Goal: Information Seeking & Learning: Learn about a topic

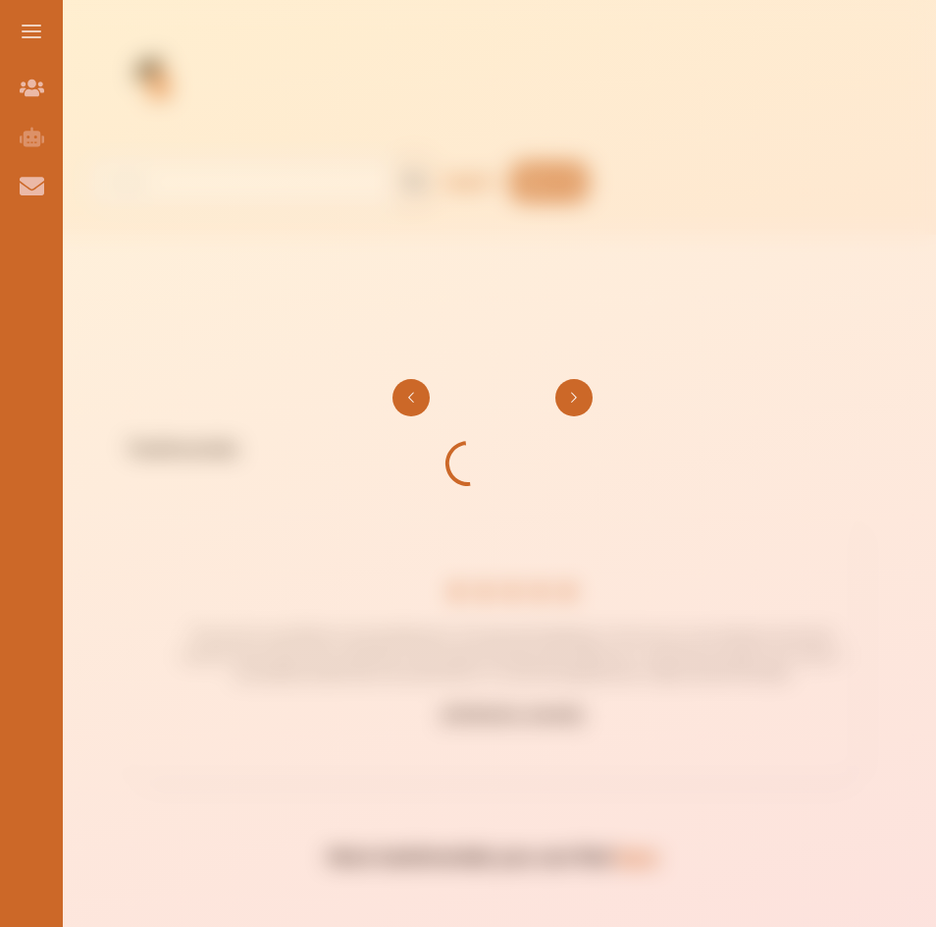
click at [569, 382] on button "Go to next slide" at bounding box center [574, 397] width 37 height 37
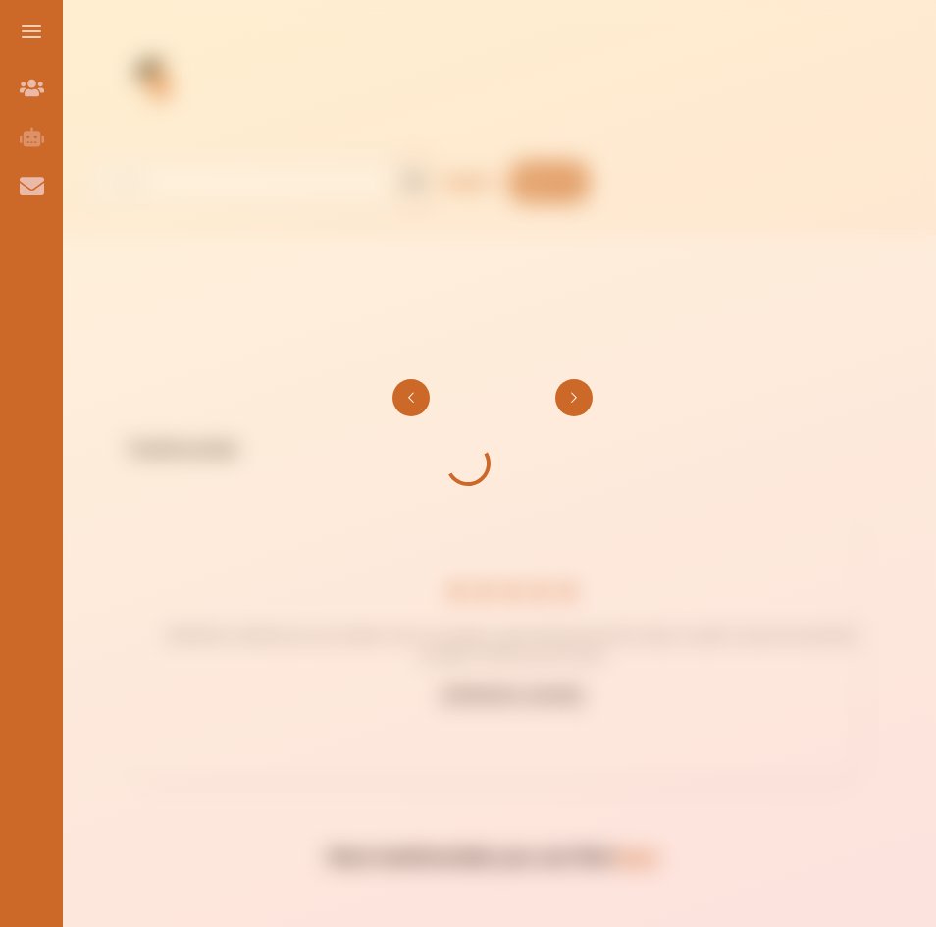
click at [583, 397] on button "Go to next slide" at bounding box center [574, 397] width 37 height 37
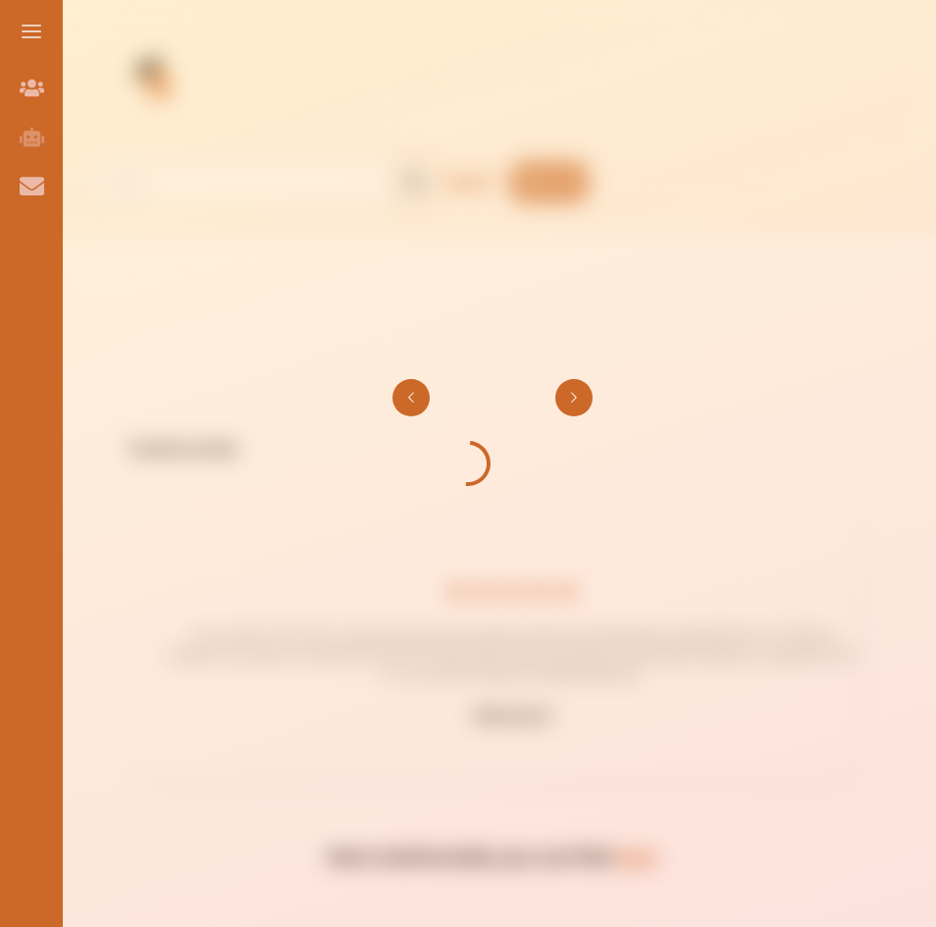
click at [583, 397] on button "Go to next slide" at bounding box center [574, 397] width 37 height 37
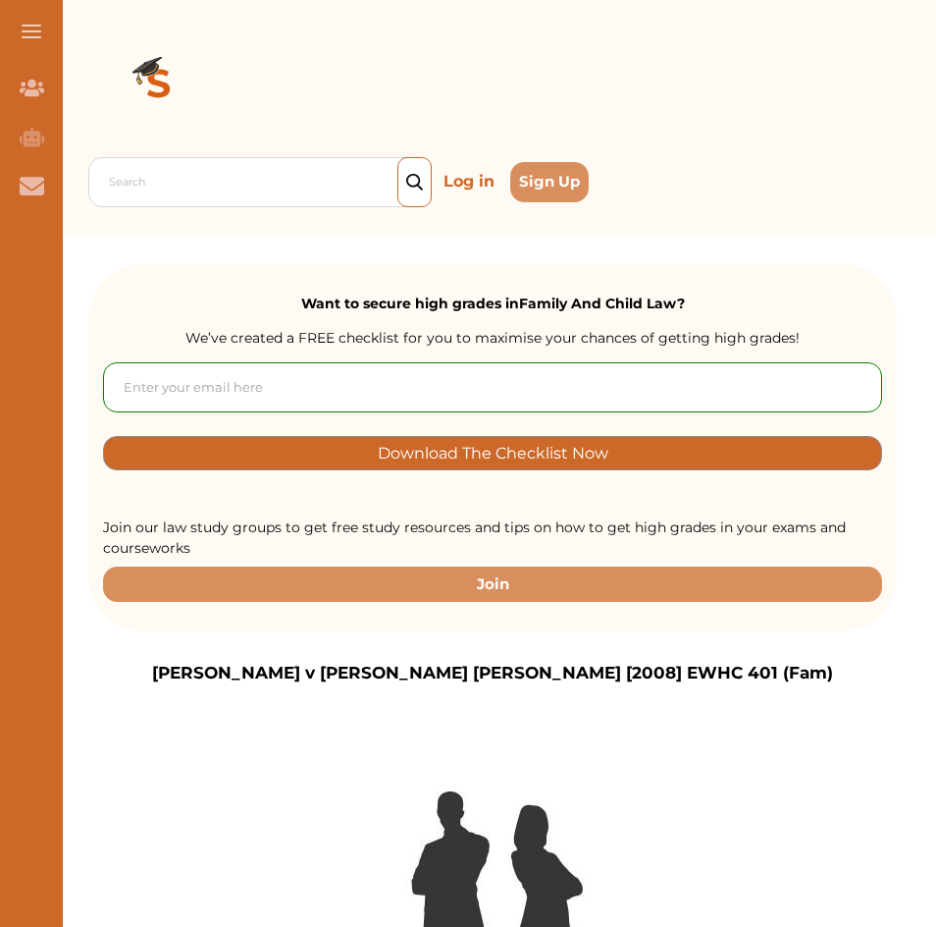
click at [583, 397] on input "email" at bounding box center [492, 387] width 779 height 50
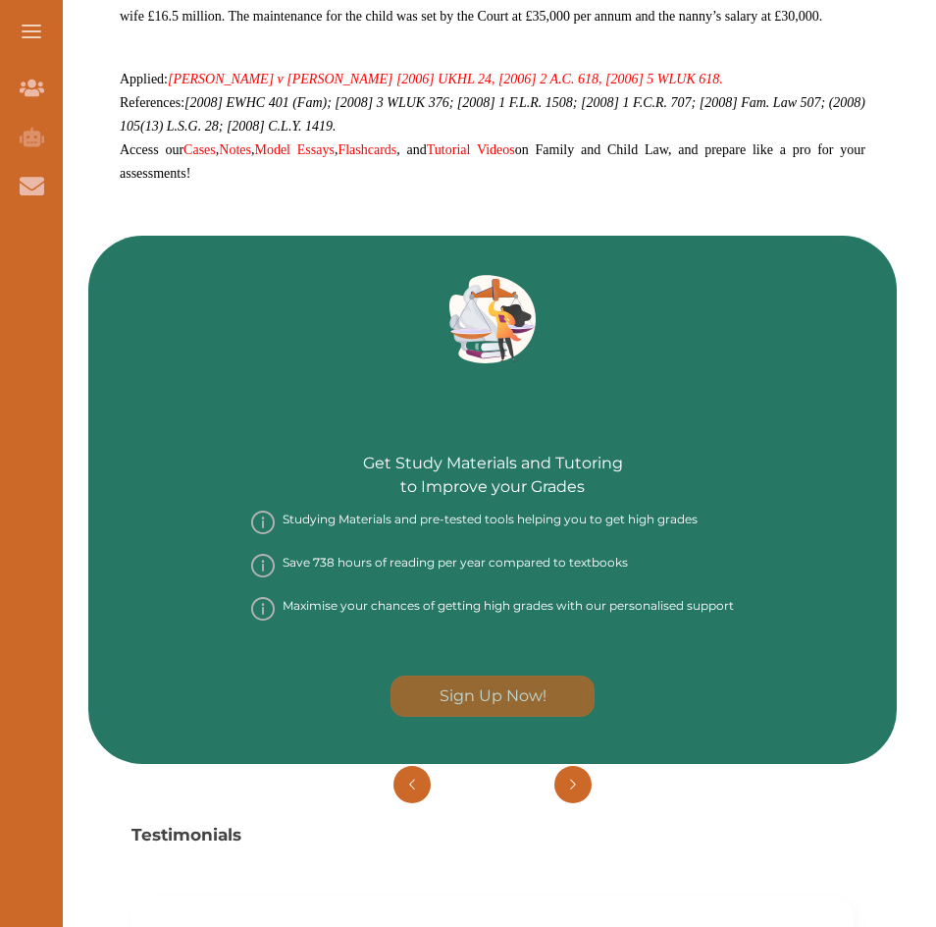
scroll to position [1865, 0]
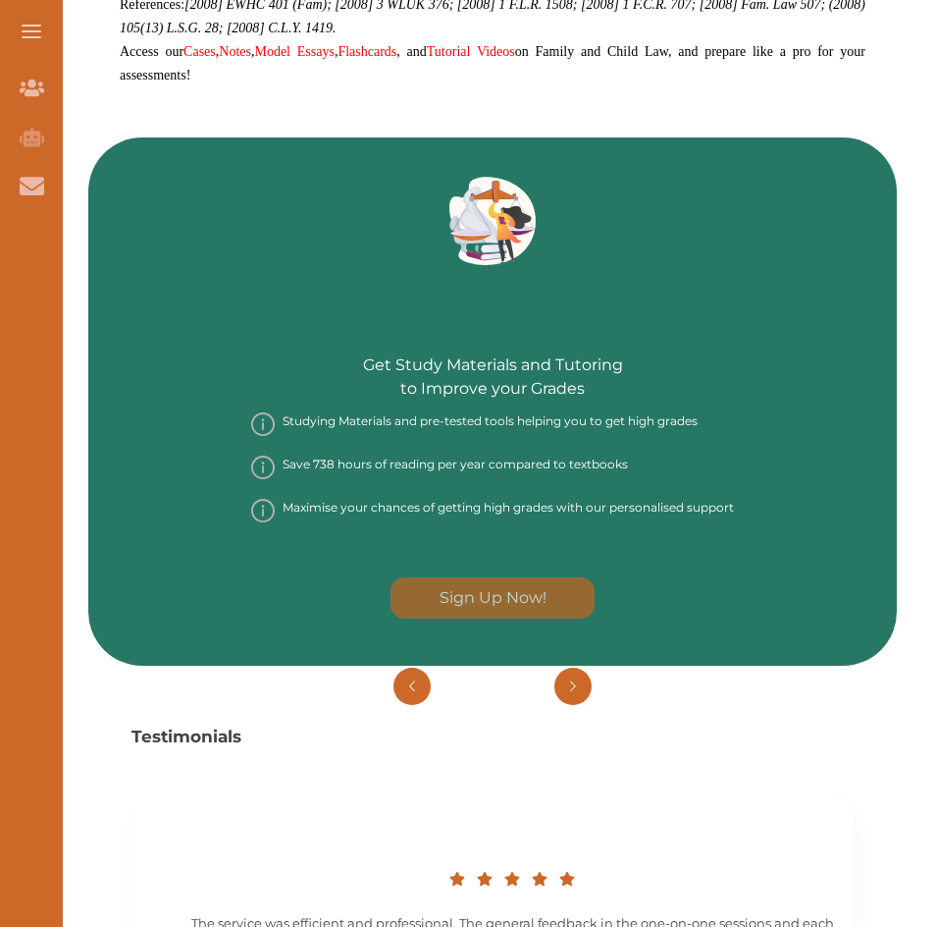
click at [575, 665] on div "Testimonials Nino was very helpful with my studies. I got 1st because of her he…" at bounding box center [492, 911] width 809 height 492
click at [574, 667] on button "Go to next slide" at bounding box center [573, 685] width 37 height 37
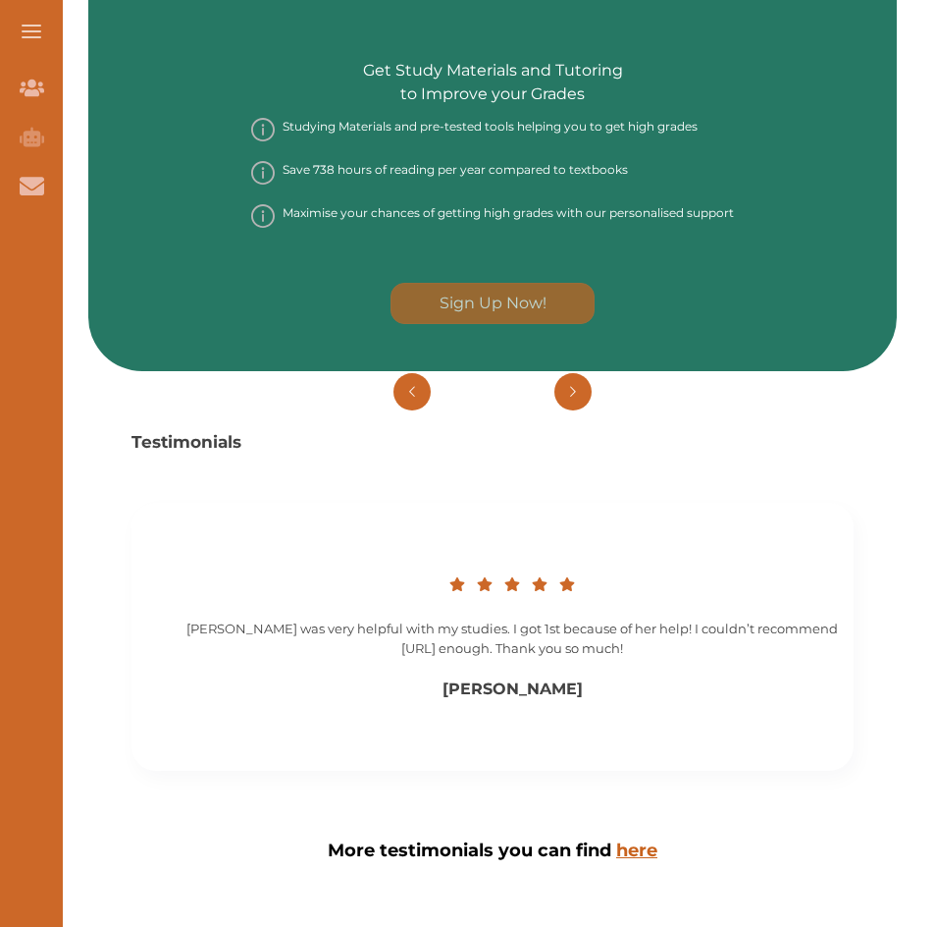
scroll to position [2356, 0]
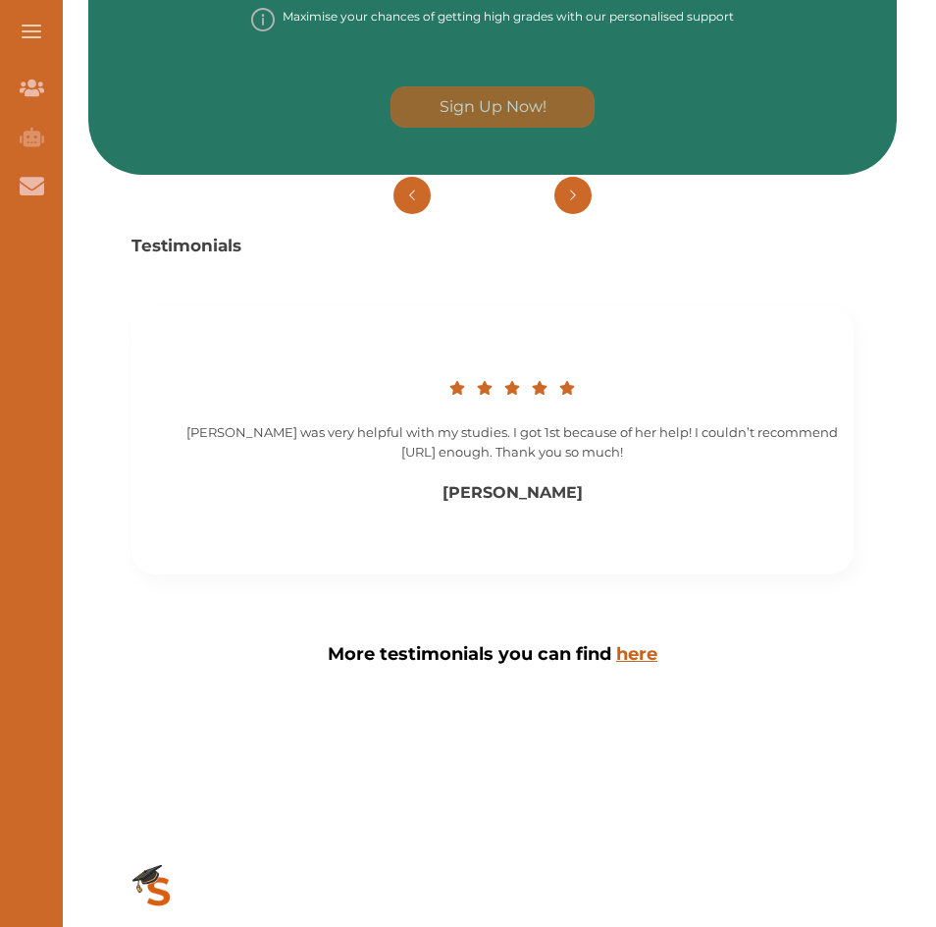
click at [401, 177] on button "Go to previous slide" at bounding box center [412, 195] width 37 height 37
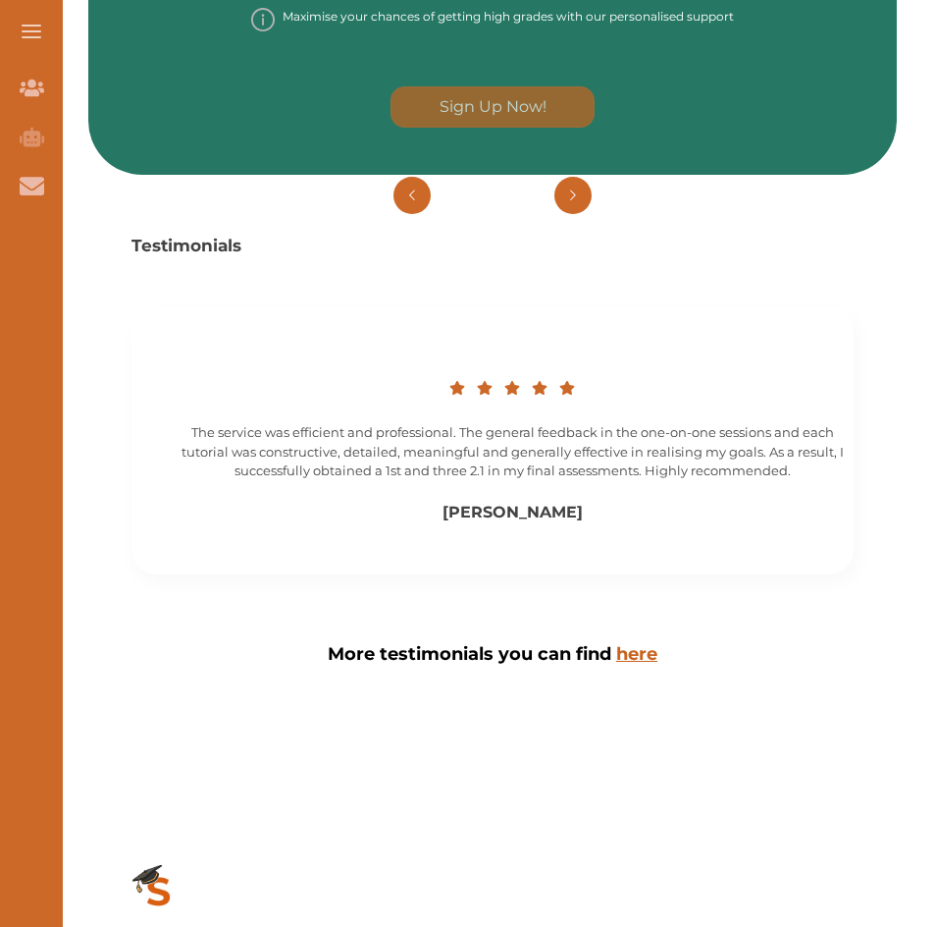
click at [401, 177] on button "Go to previous slide" at bounding box center [412, 195] width 37 height 37
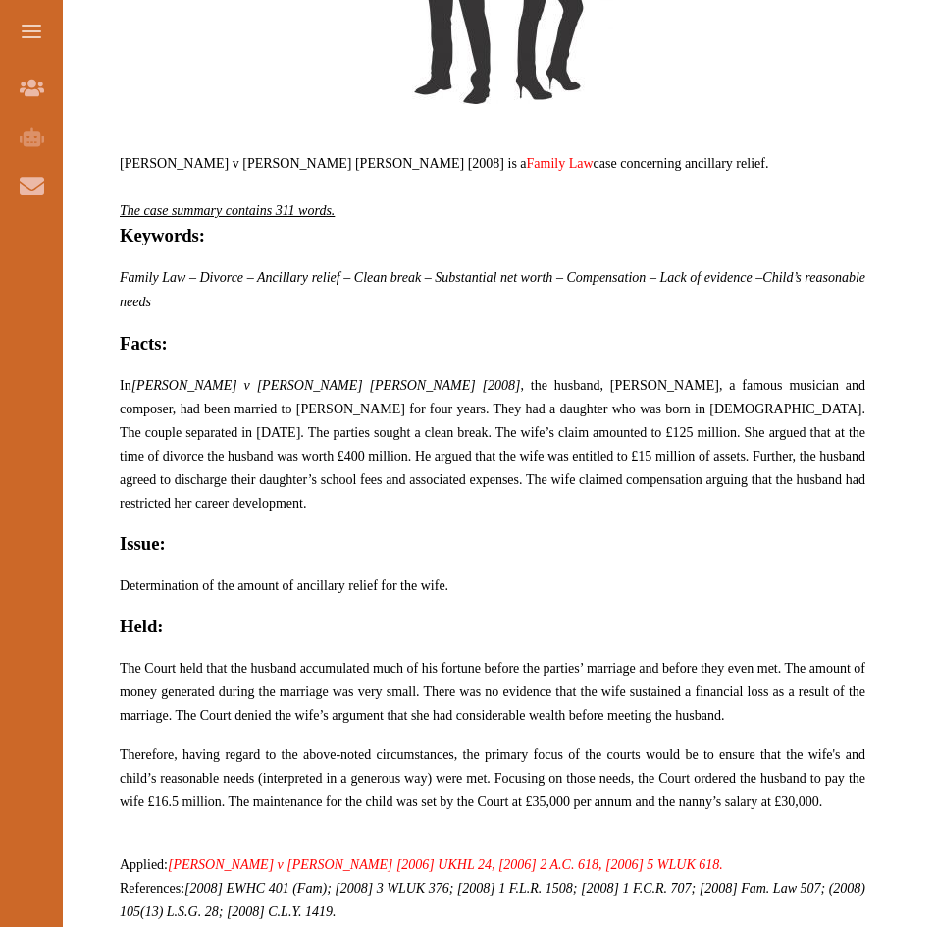
scroll to position [589, 0]
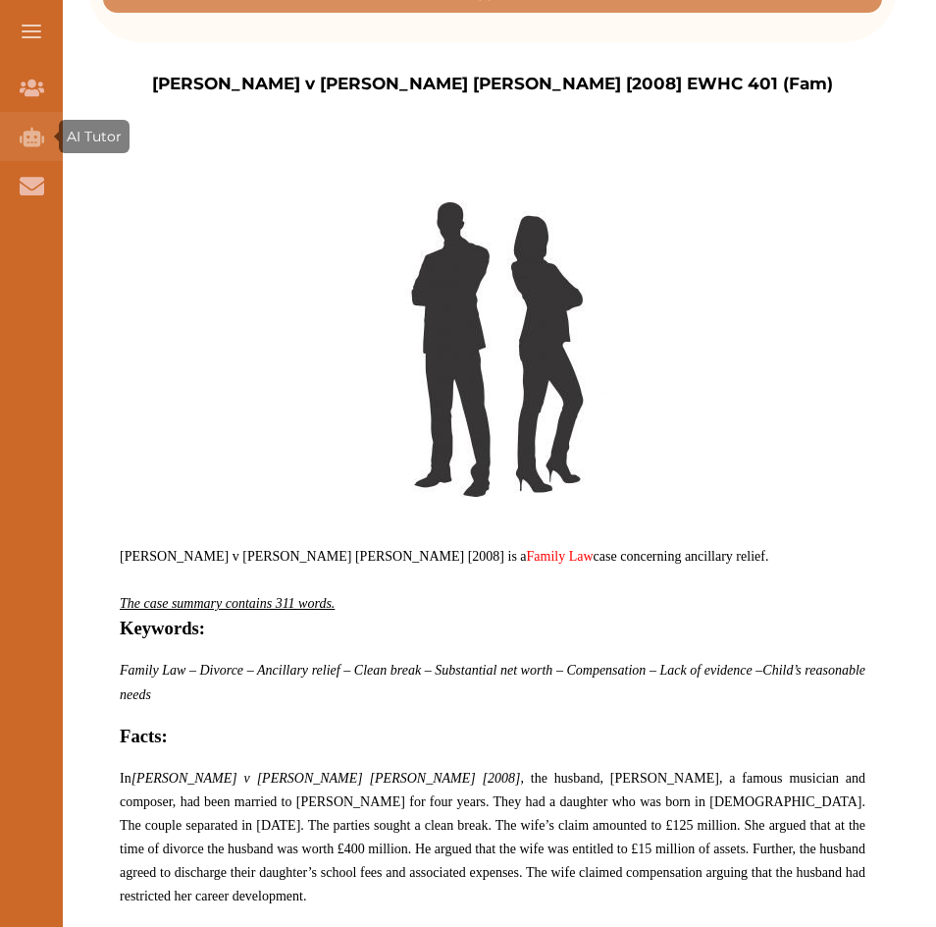
click at [29, 141] on icon "AI Tutor (Coming Soon)" at bounding box center [32, 137] width 25 height 20
click at [14, 19] on button at bounding box center [31, 31] width 63 height 63
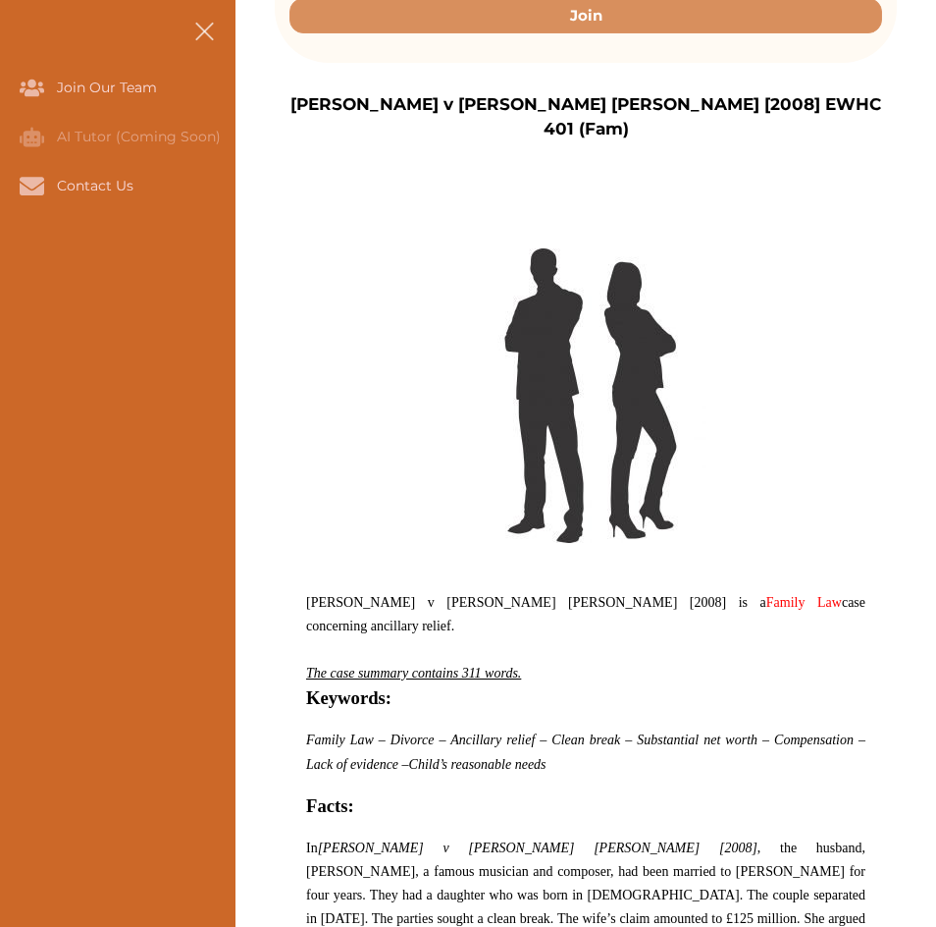
click at [218, 50] on button at bounding box center [204, 31] width 63 height 63
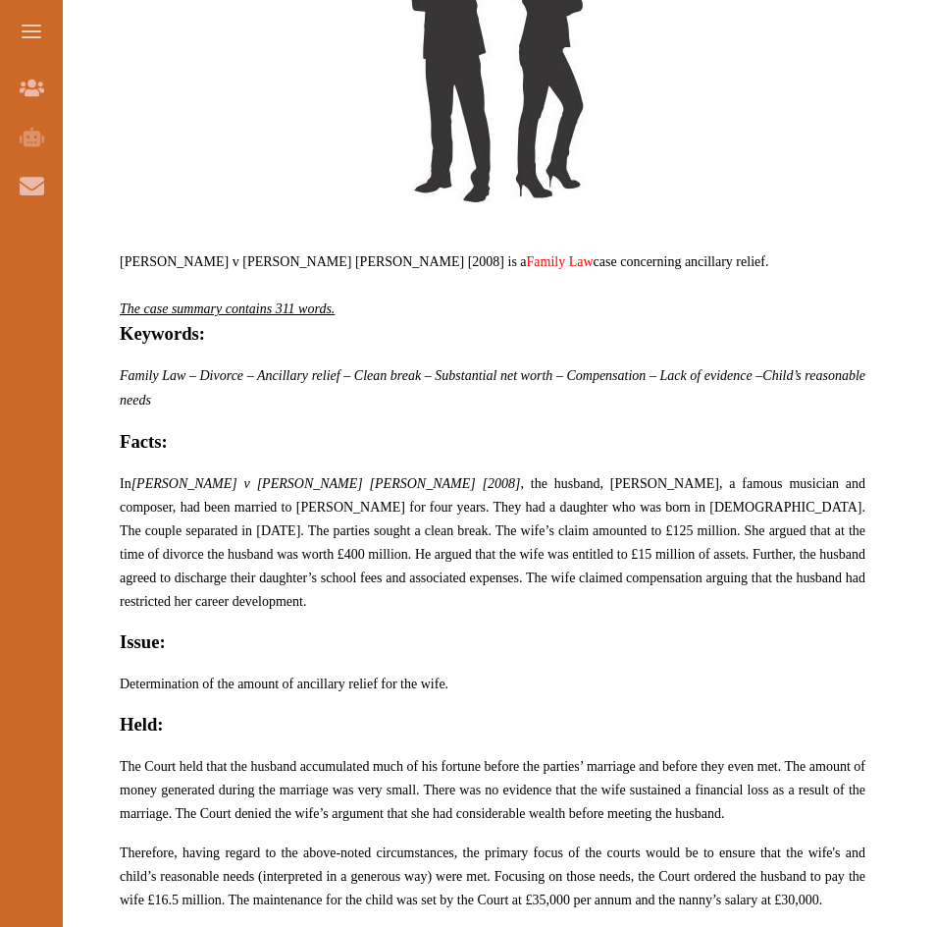
scroll to position [981, 0]
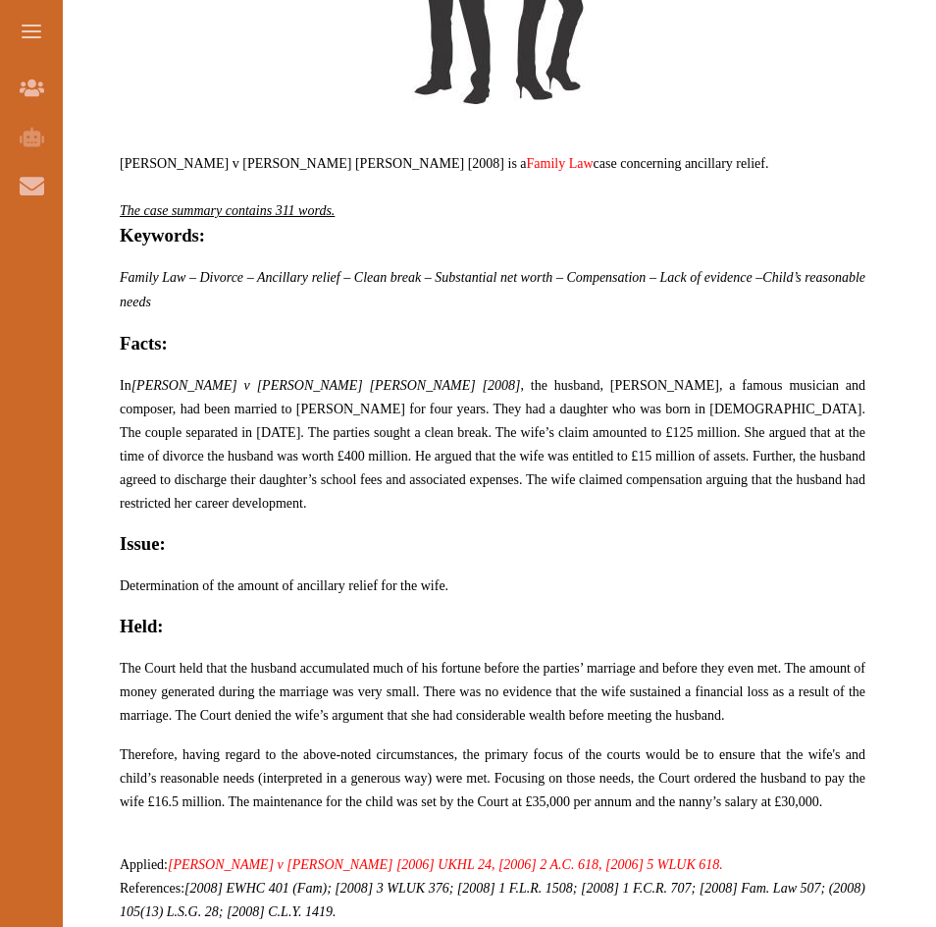
click at [527, 170] on link "Family Law" at bounding box center [560, 163] width 67 height 15
click at [570, 327] on div at bounding box center [468, 345] width 623 height 55
click at [576, 346] on div at bounding box center [468, 345] width 623 height 55
click at [570, 391] on p "We do not allow selecting and copying of our content. You can get our subscript…" at bounding box center [468, 422] width 438 height 67
drag, startPoint x: 570, startPoint y: 391, endPoint x: 461, endPoint y: 450, distance: 123.8
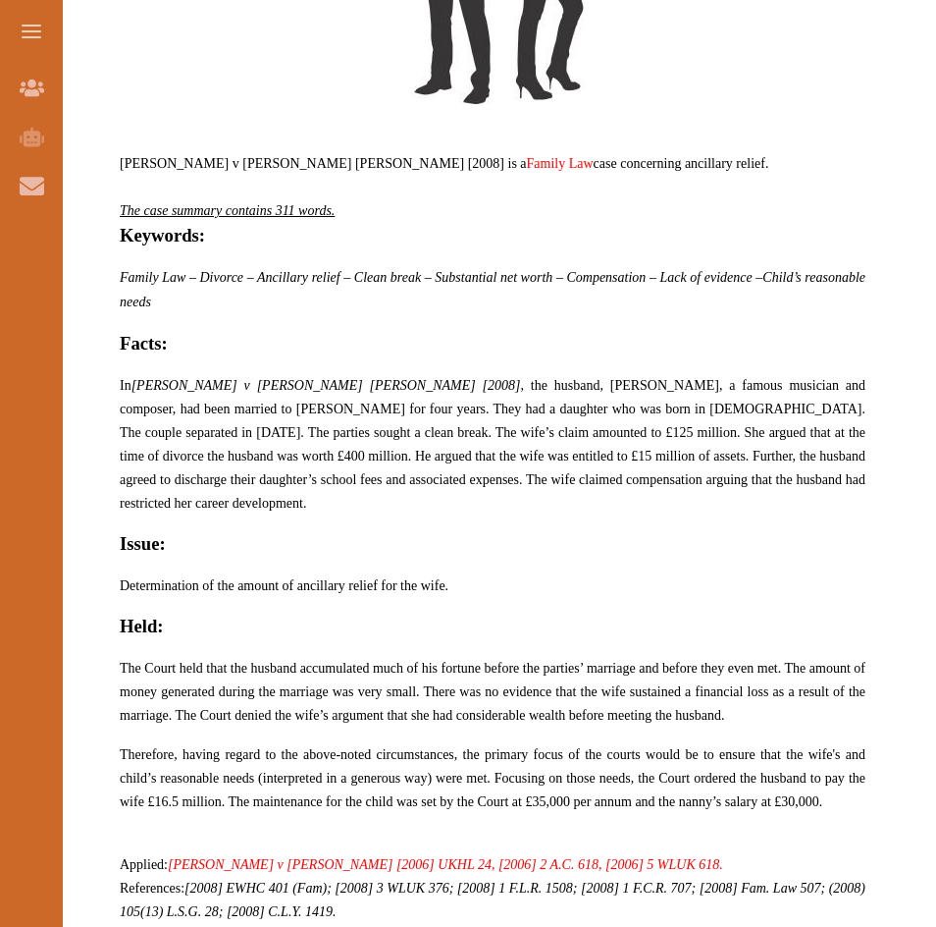
click at [461, 450] on p "We do not allow selecting and copying of our content. You can get our subscript…" at bounding box center [468, 422] width 438 height 67
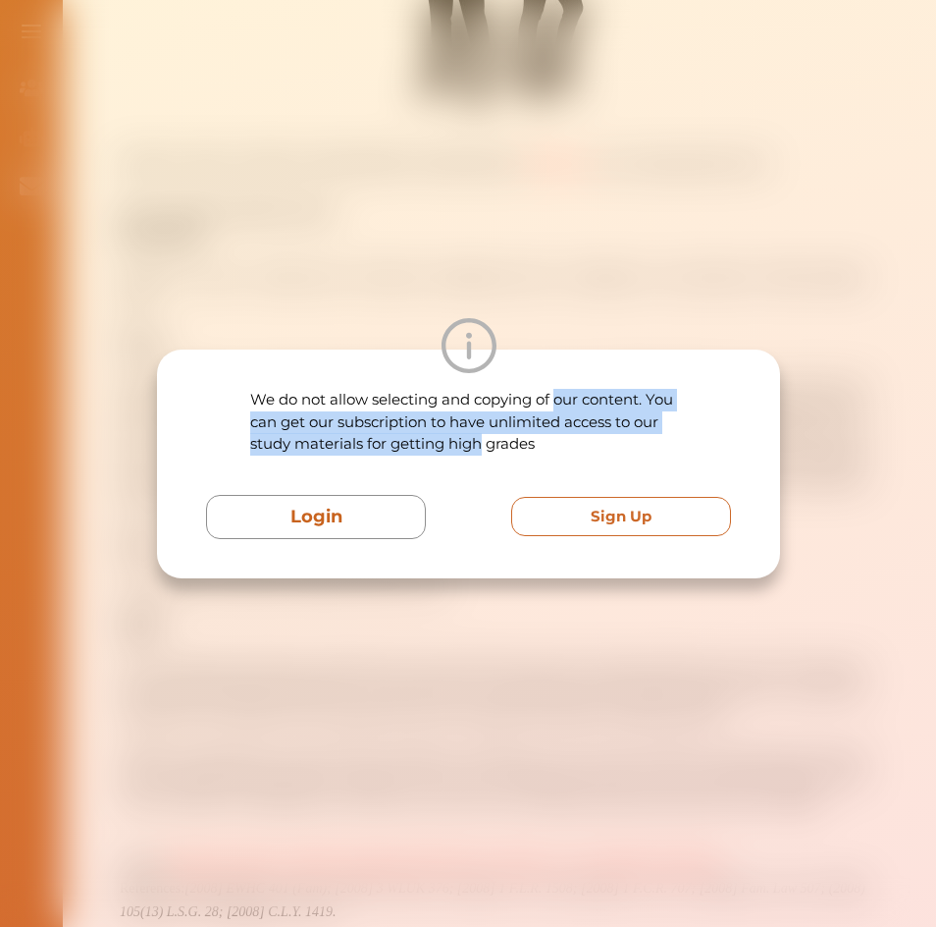
click at [624, 508] on button "Sign Up" at bounding box center [621, 517] width 220 height 40
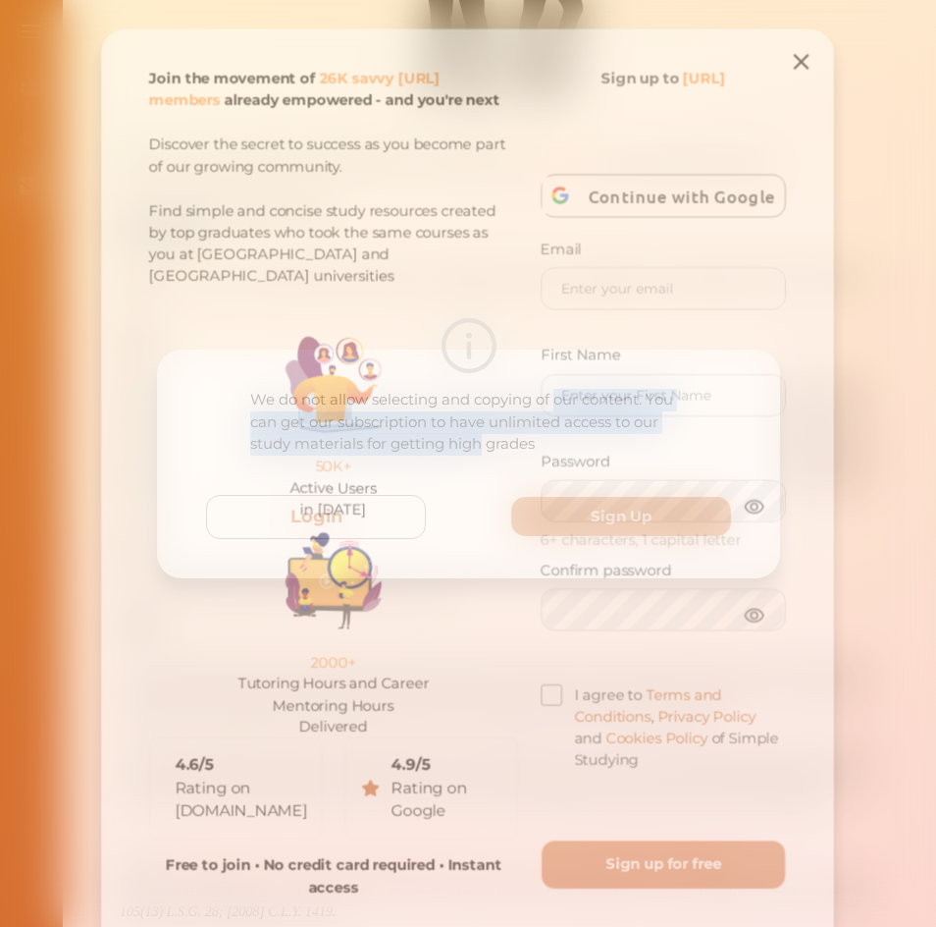
click at [810, 53] on icon at bounding box center [809, 51] width 27 height 27
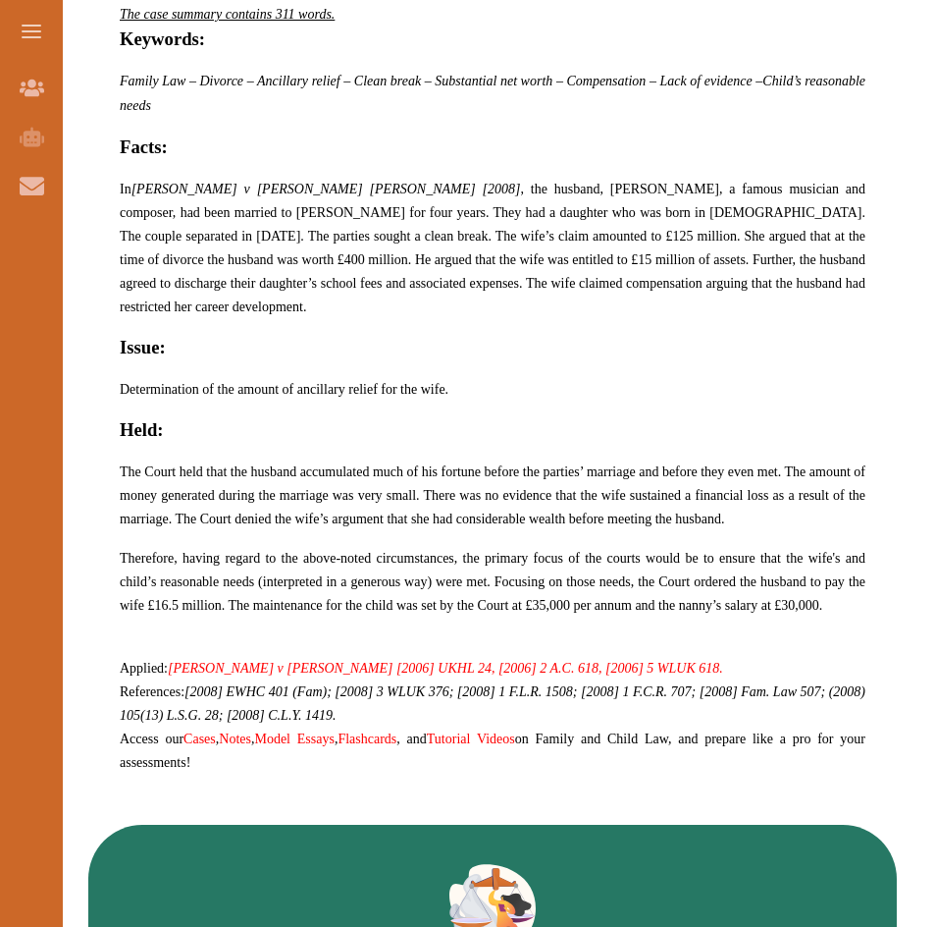
scroll to position [1080, 0]
